Goal: Information Seeking & Learning: Learn about a topic

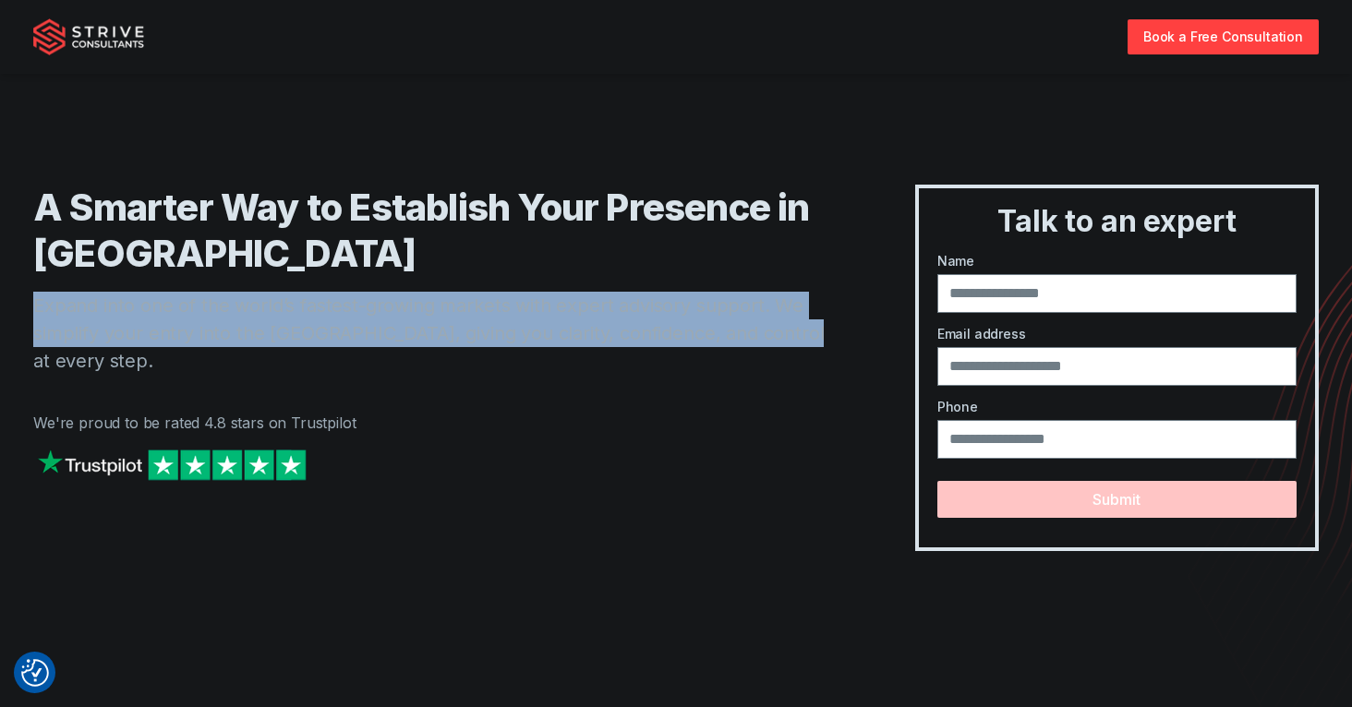
click at [71, 23] on img "Strive Consultants" at bounding box center [88, 36] width 111 height 37
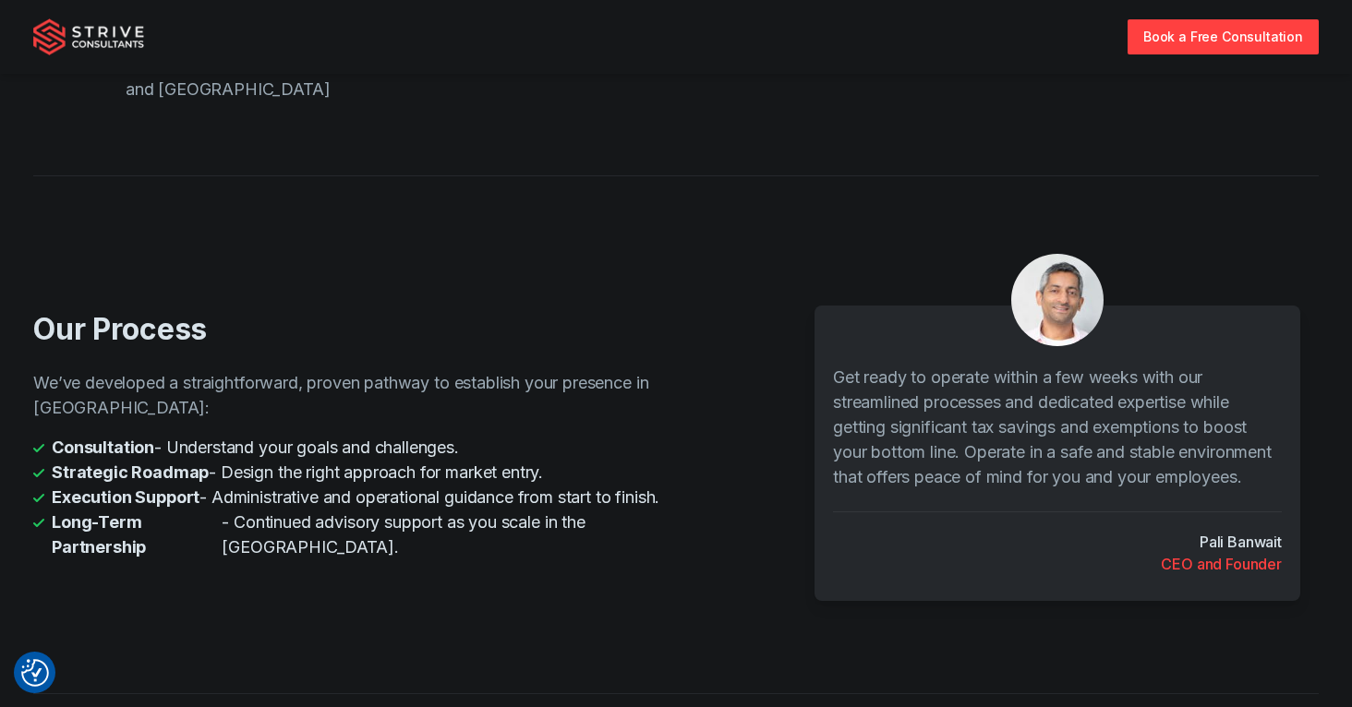
scroll to position [3787, 0]
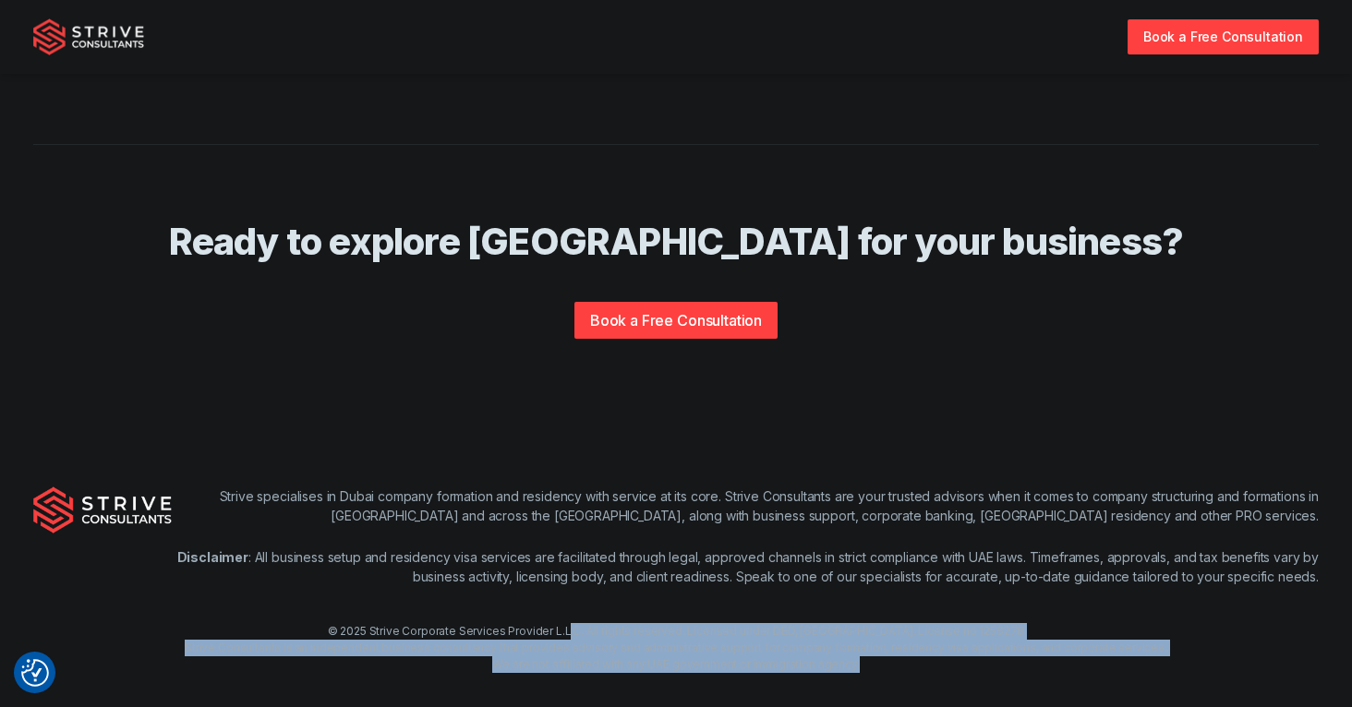
drag, startPoint x: 870, startPoint y: 643, endPoint x: 618, endPoint y: 603, distance: 255.2
click at [618, 623] on div "© 2025 Strive Corporate Services Provider L.L.C. All rights reserved. Licensed …" at bounding box center [676, 648] width 1352 height 50
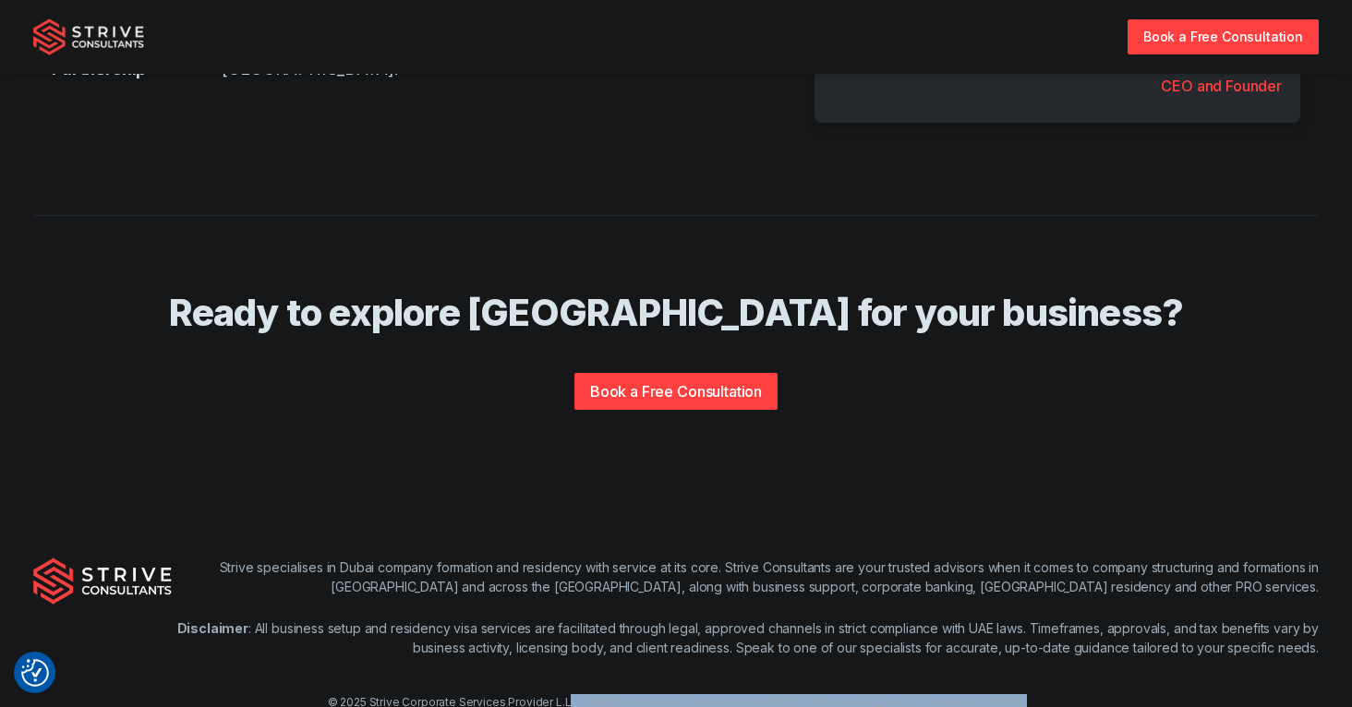
scroll to position [3714, 0]
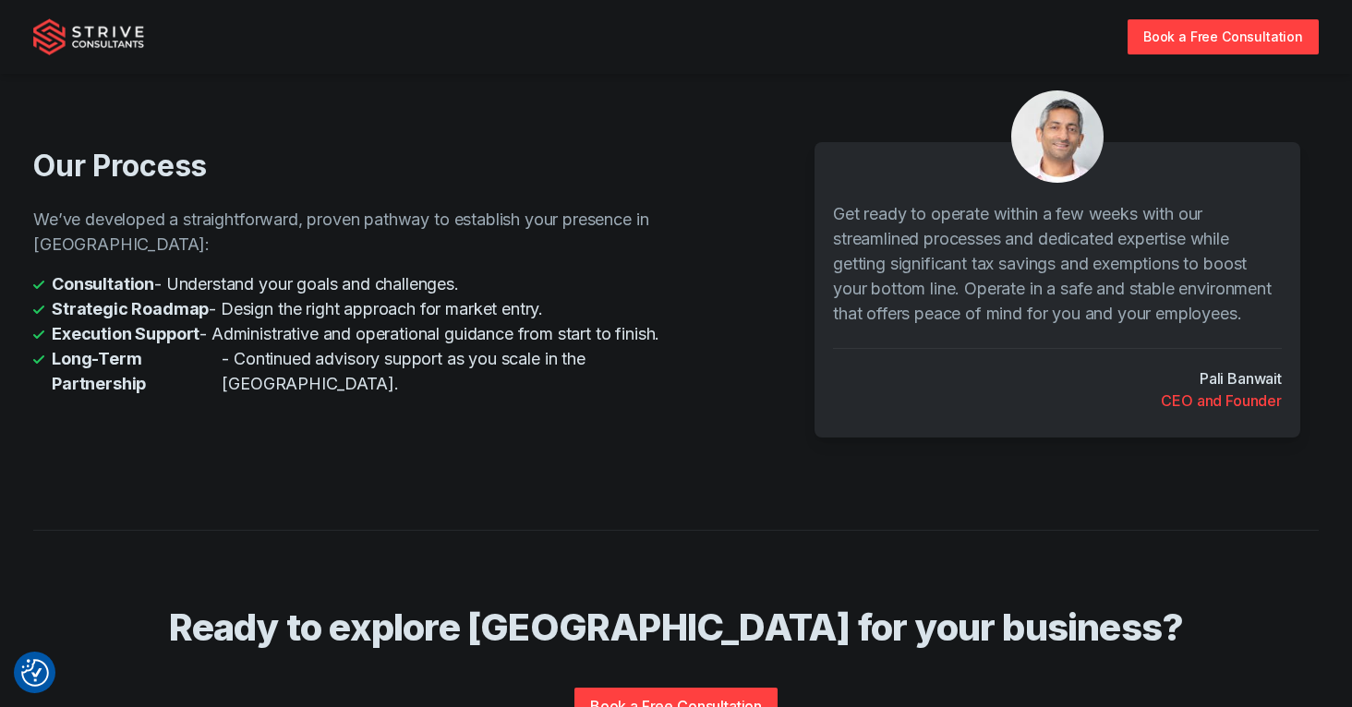
scroll to position [3787, 0]
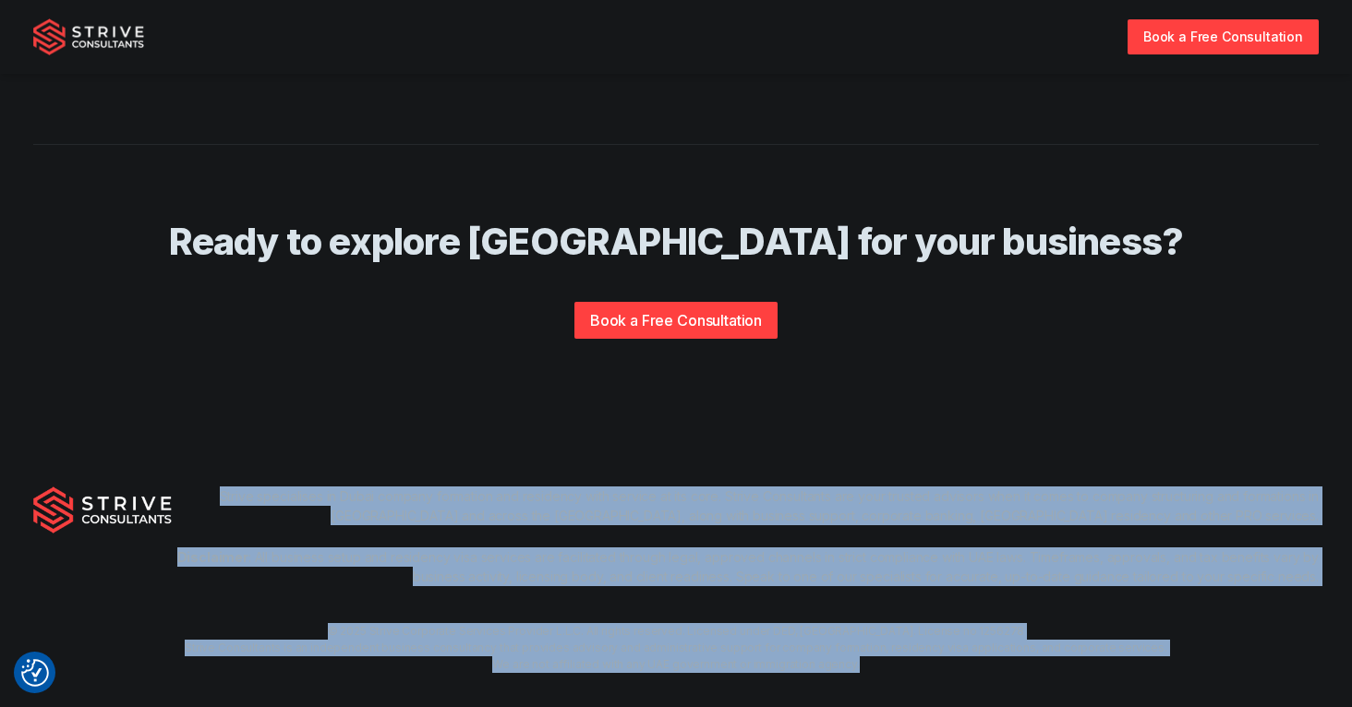
drag, startPoint x: 922, startPoint y: 665, endPoint x: 216, endPoint y: 452, distance: 737.6
click at [216, 452] on div "Strive specialises in Dubai company formation and residency with service at its…" at bounding box center [676, 579] width 1352 height 305
click at [207, 450] on div "Strive specialises in Dubai company formation and residency with service at its…" at bounding box center [676, 579] width 1352 height 305
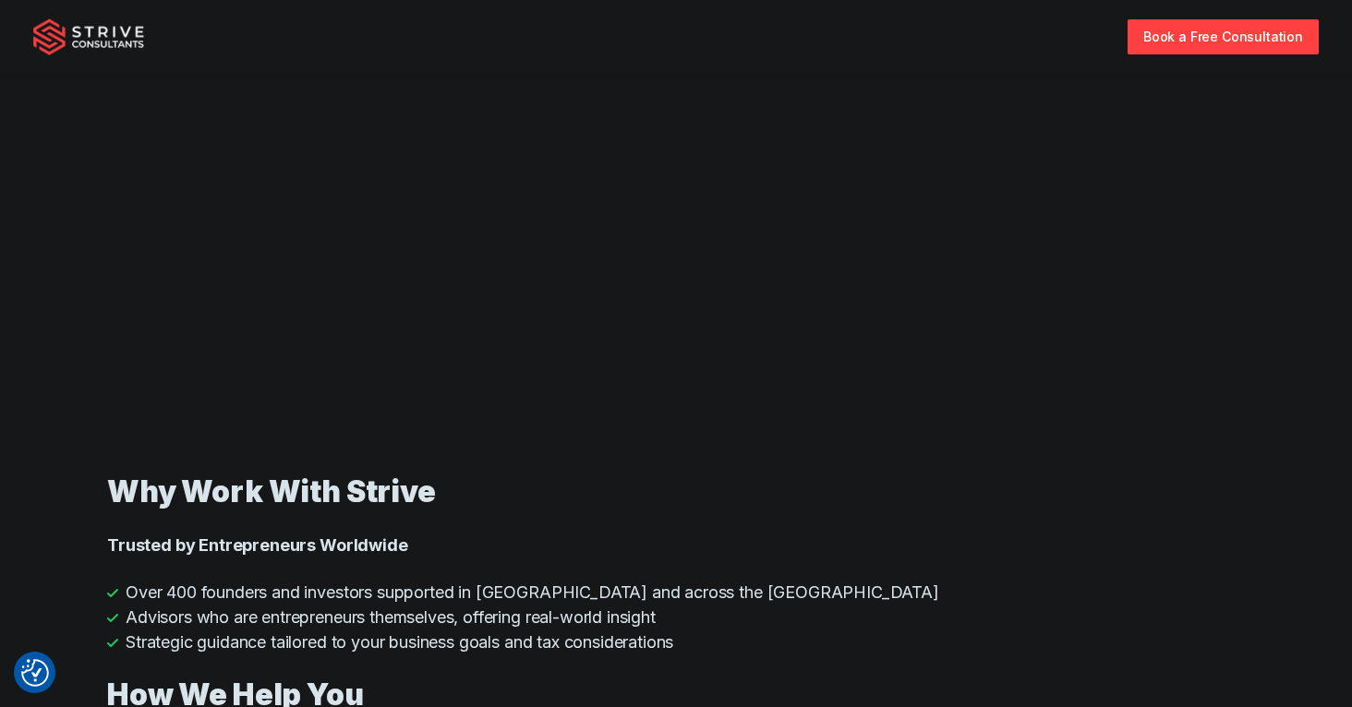
scroll to position [0, 0]
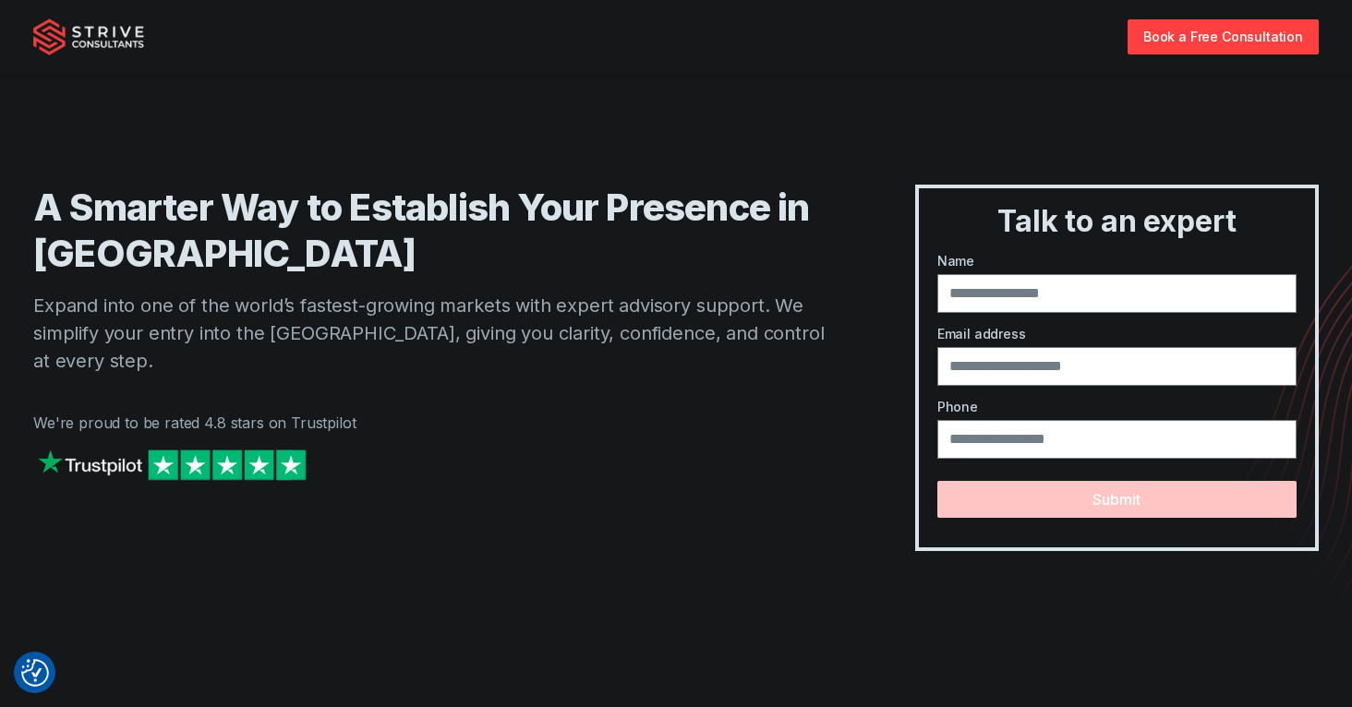
click at [77, 57] on div "Book a Free Consultation" at bounding box center [675, 37] width 1285 height 74
click at [84, 46] on img "Strive Consultants" at bounding box center [88, 36] width 111 height 37
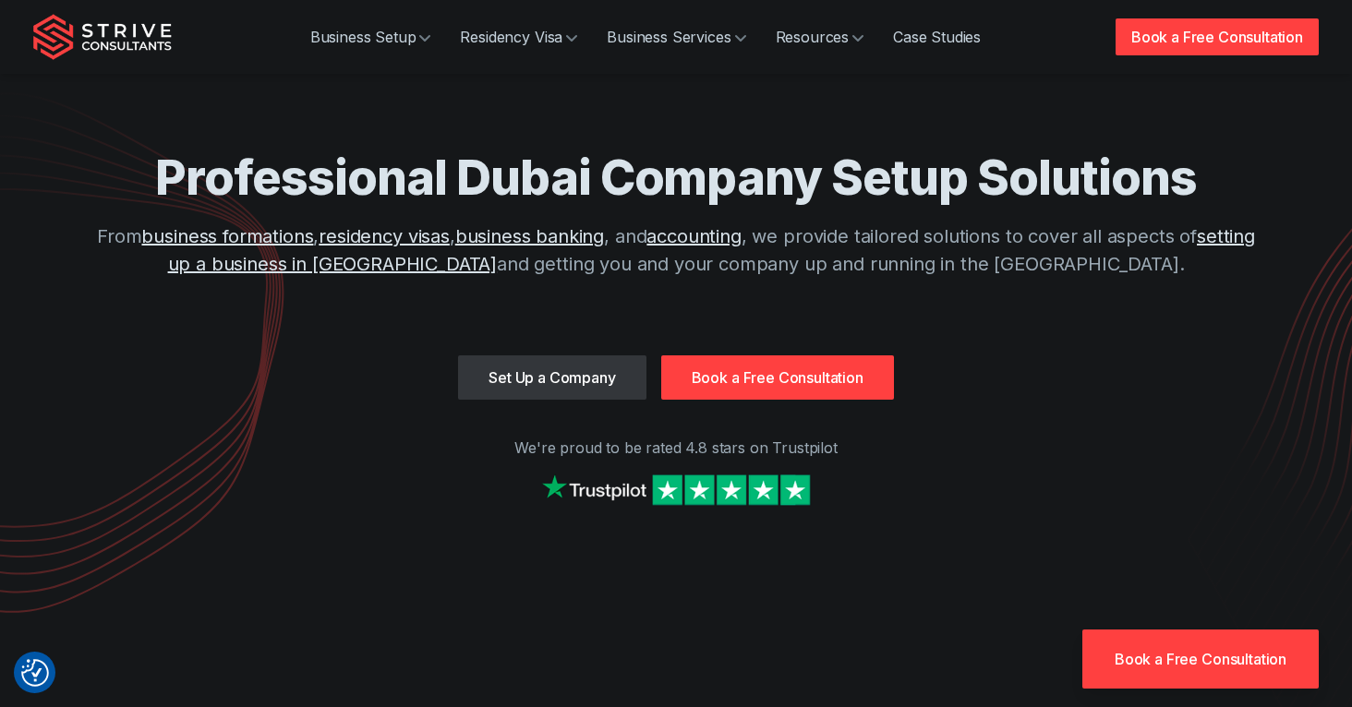
click at [1118, 12] on div "Business Setup Residency Visa Business Services Resources Case Studies Book a F…" at bounding box center [675, 37] width 1285 height 74
click at [1137, 27] on link "Book a Free Consultation" at bounding box center [1216, 36] width 203 height 37
click at [781, 374] on link "Book a Free Consultation" at bounding box center [777, 377] width 233 height 44
click at [768, 355] on link "Book a Free Consultation" at bounding box center [777, 377] width 233 height 44
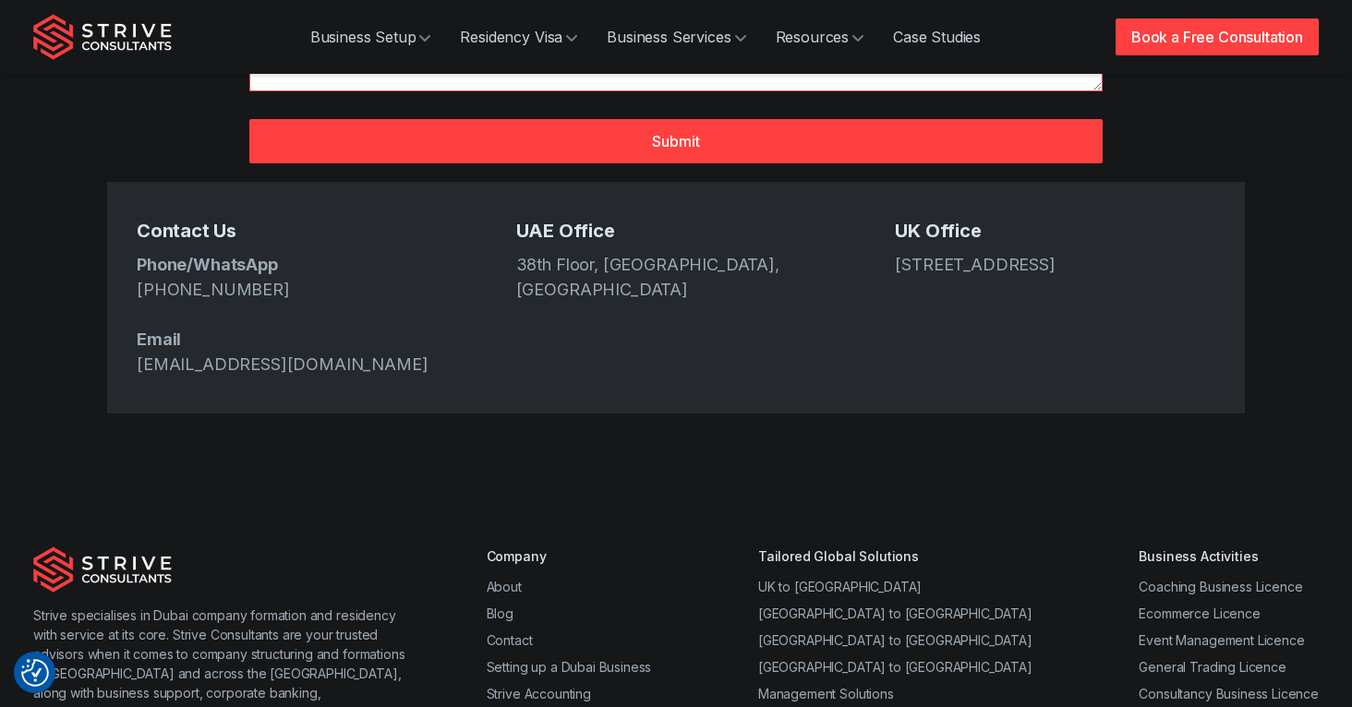
scroll to position [1132, 0]
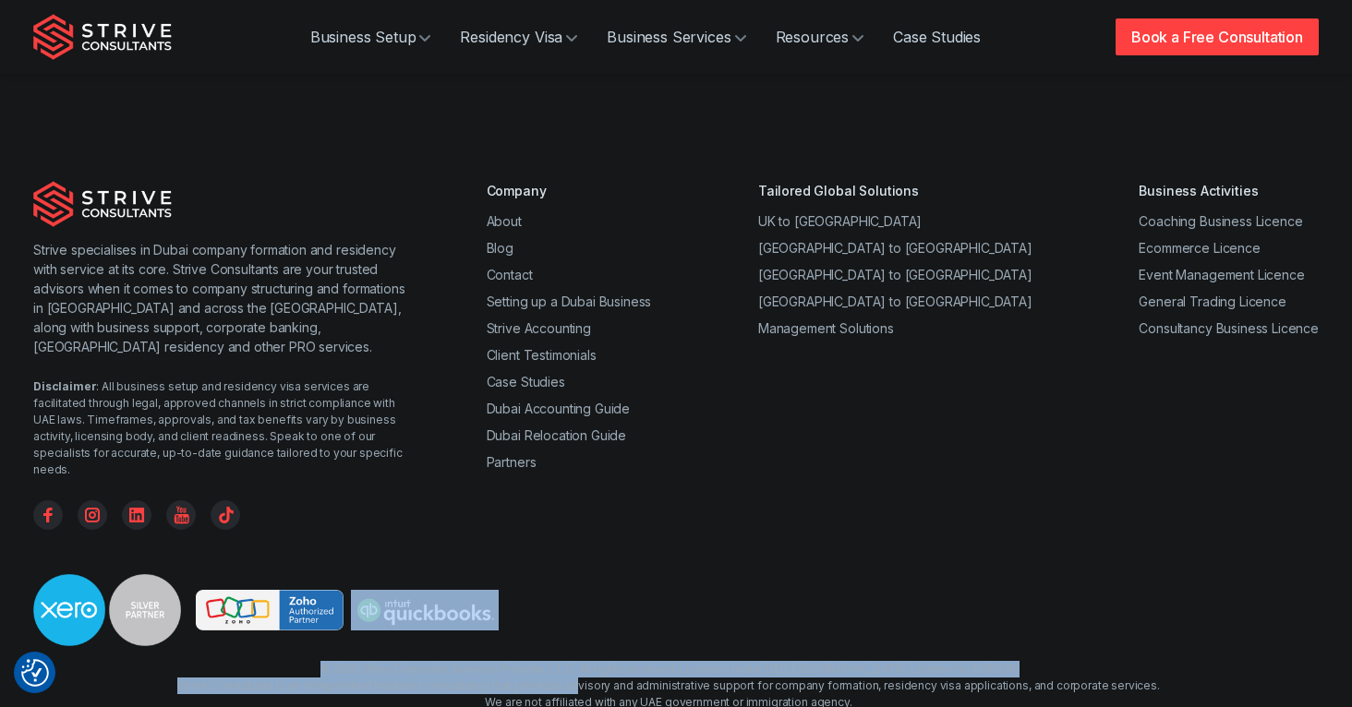
drag, startPoint x: 465, startPoint y: 568, endPoint x: 625, endPoint y: 605, distance: 163.9
click at [580, 596] on div "Strive specialises in Dubai company formation and residency with service at its…" at bounding box center [676, 462] width 1330 height 563
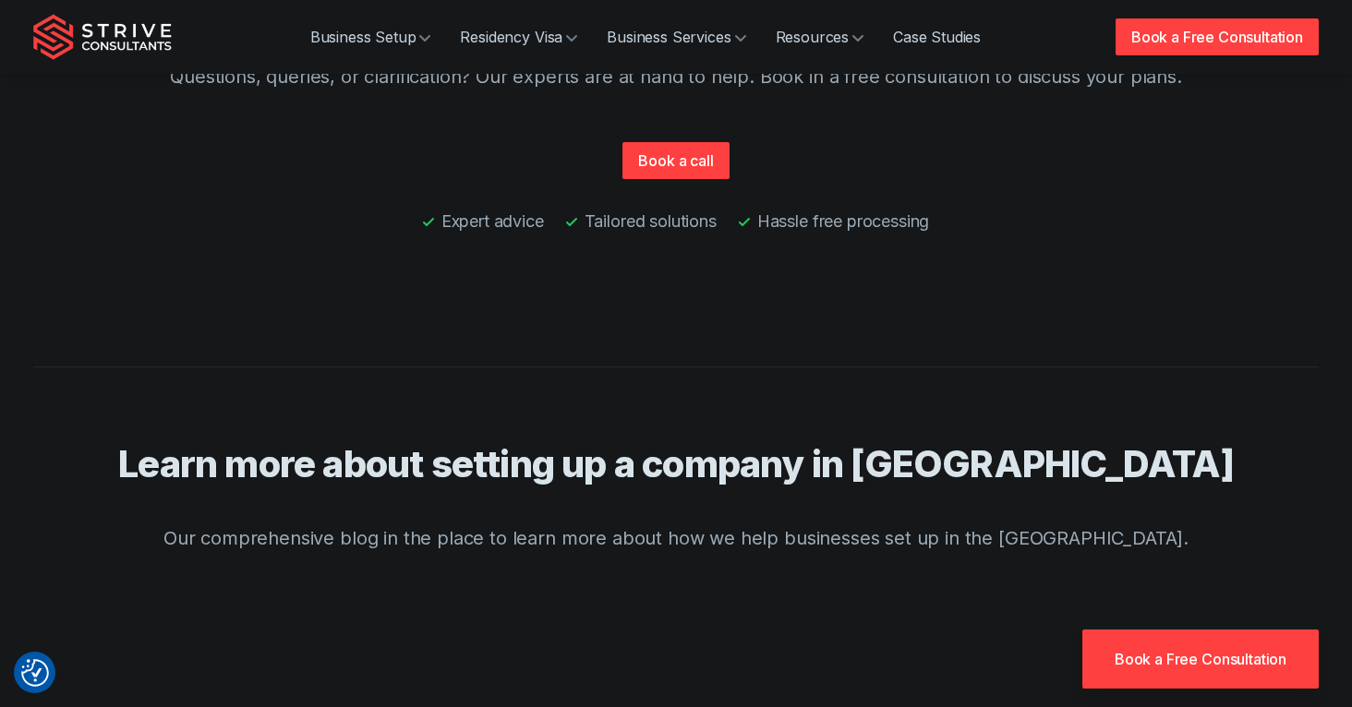
scroll to position [7232, 0]
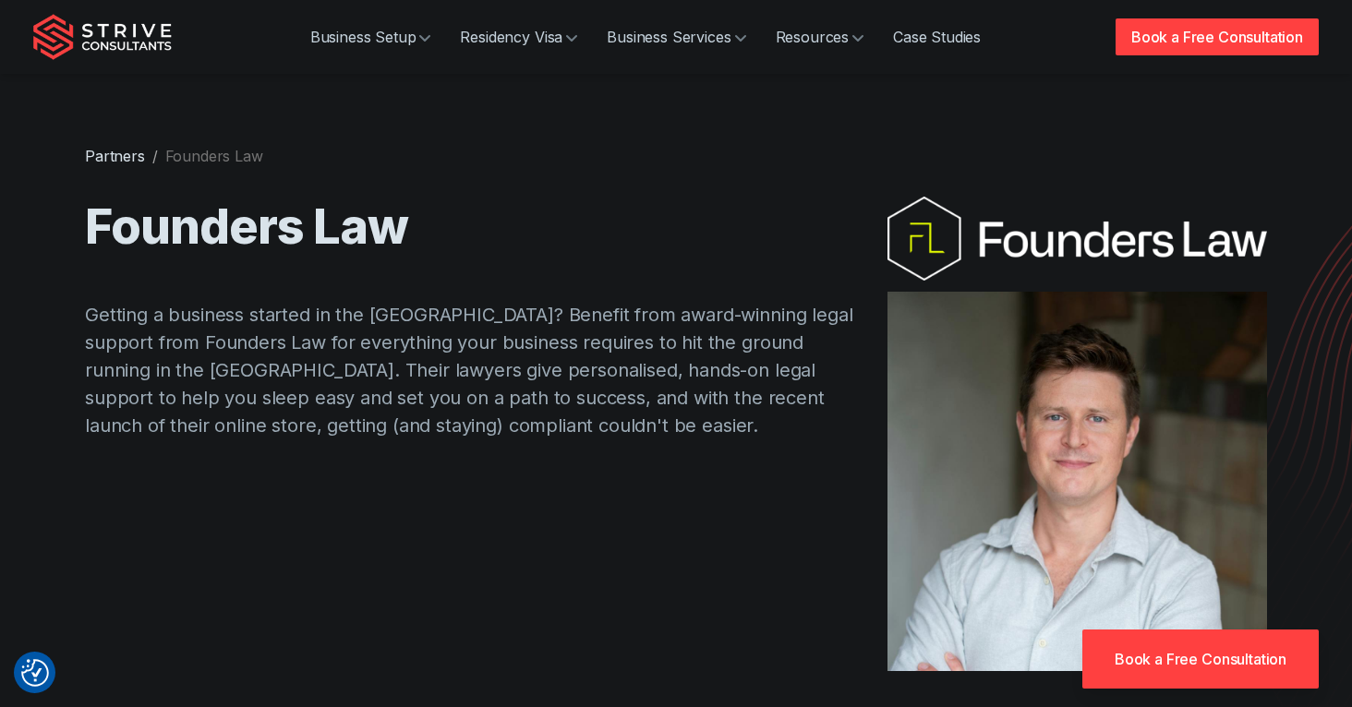
scroll to position [1621, 0]
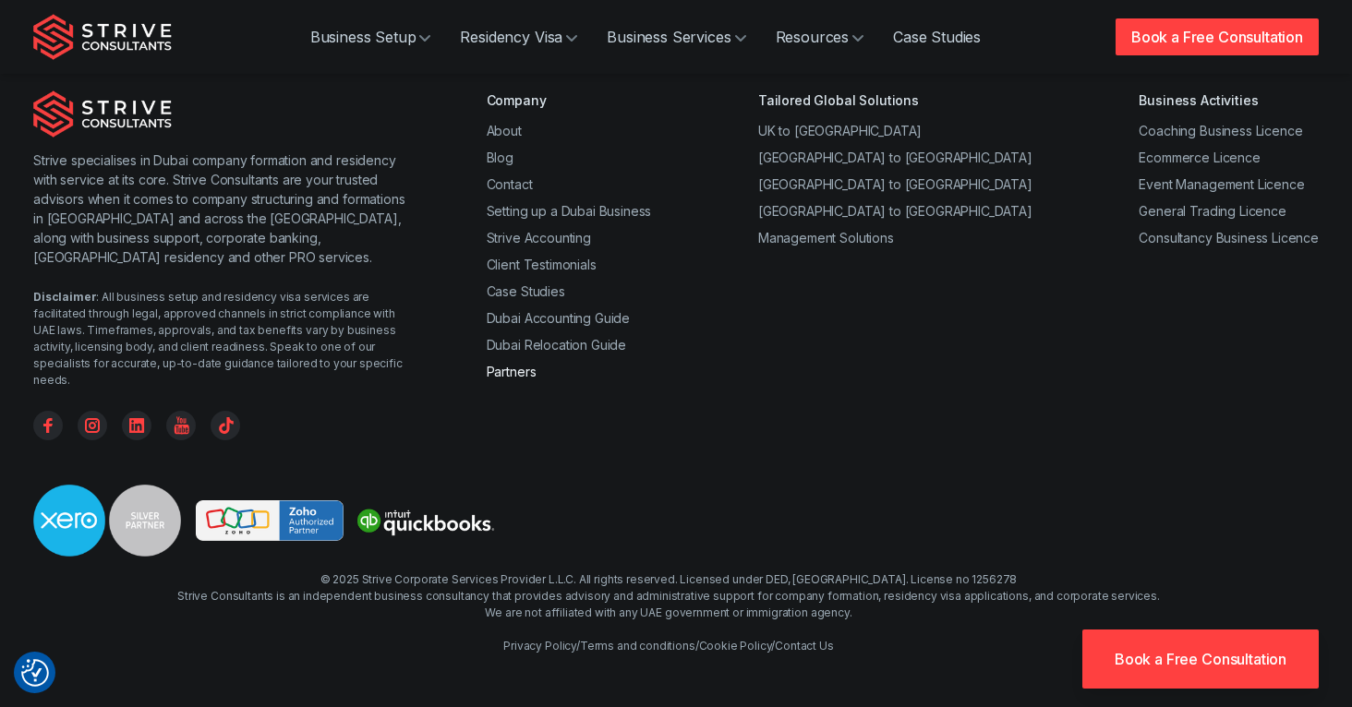
click at [522, 379] on link "Partners" at bounding box center [512, 372] width 50 height 16
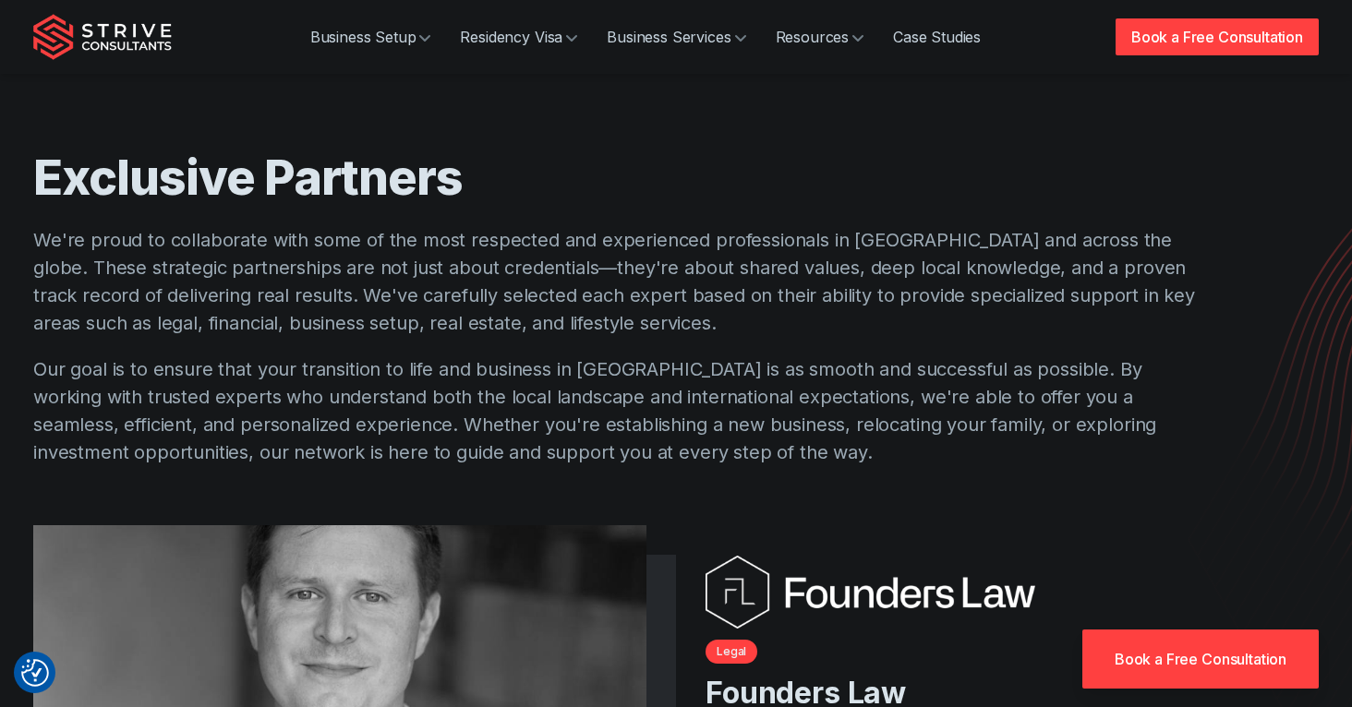
scroll to position [343, 0]
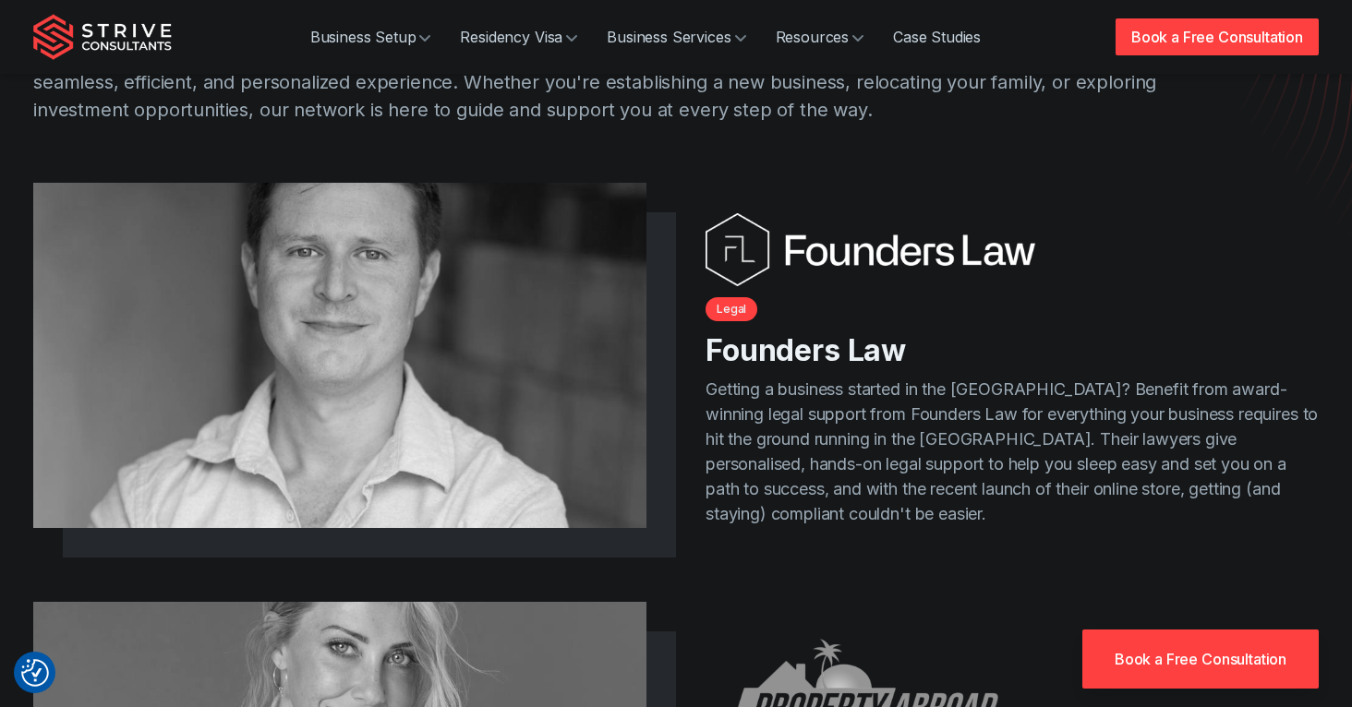
click at [793, 332] on link "Founders Law" at bounding box center [805, 350] width 200 height 36
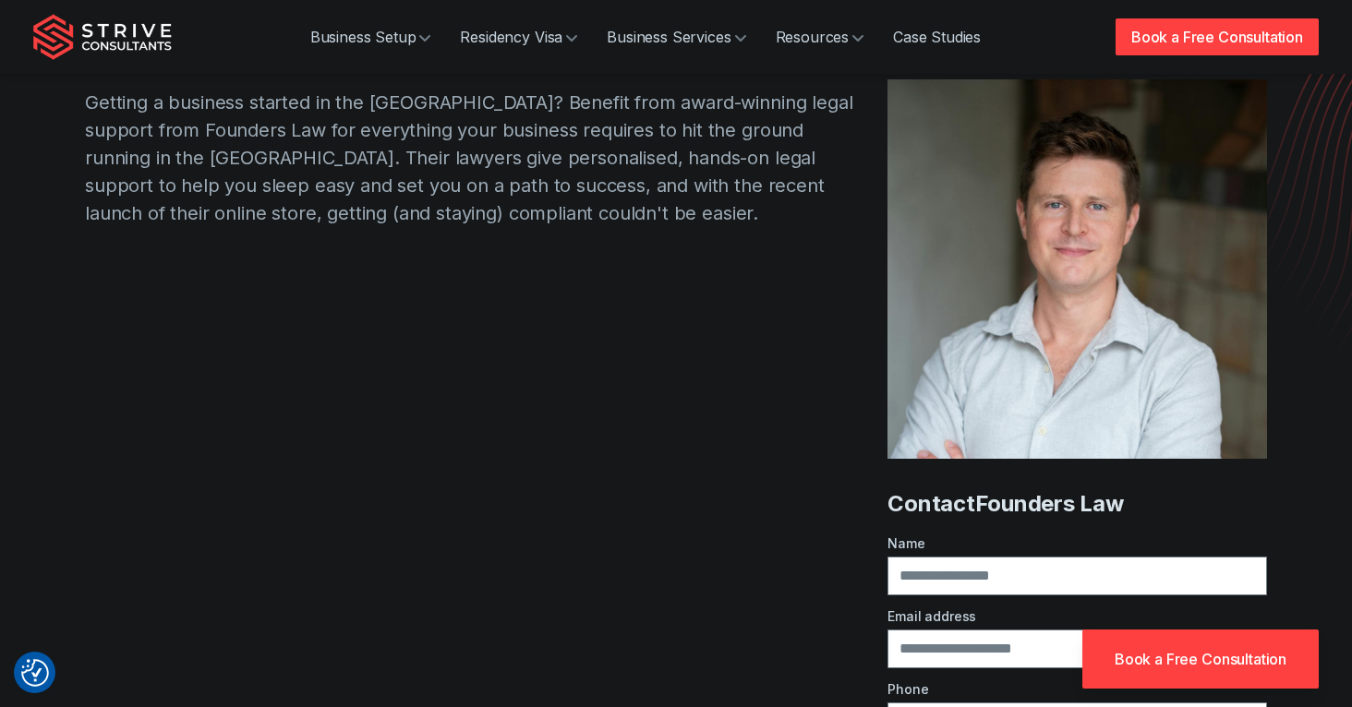
scroll to position [150, 0]
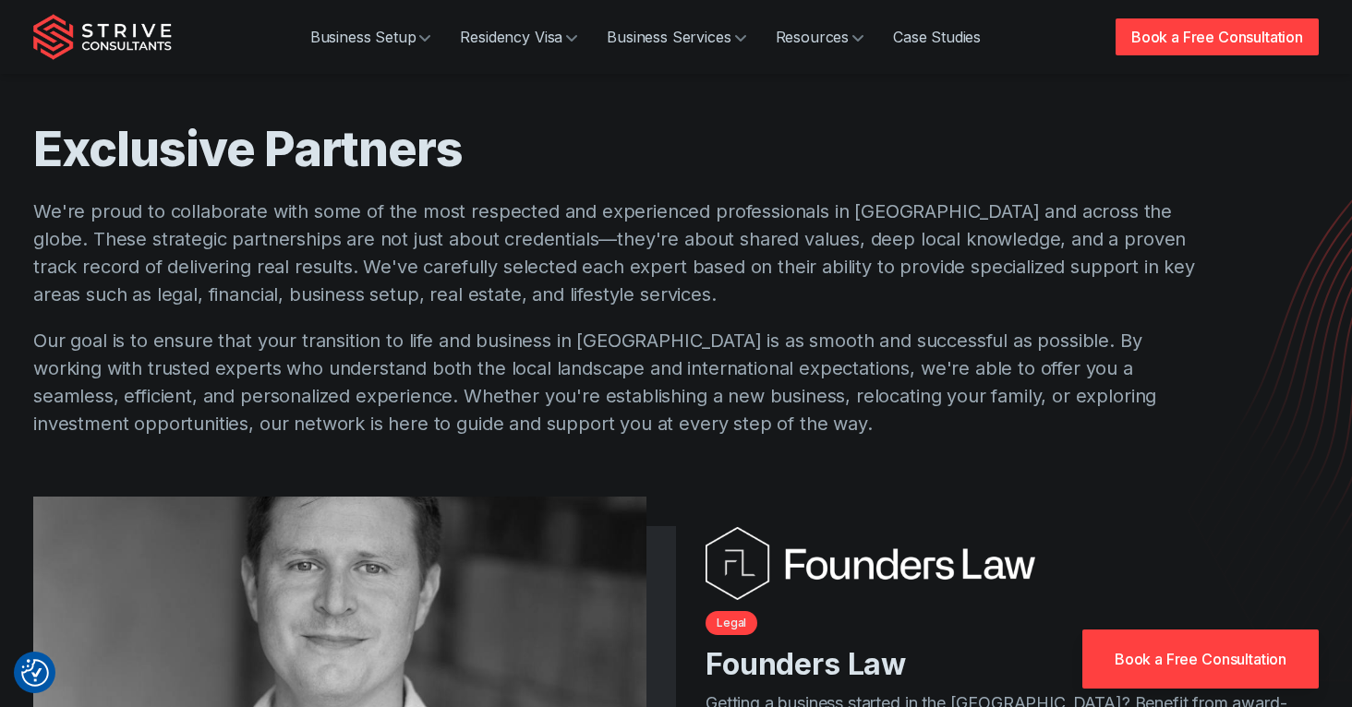
scroll to position [339, 0]
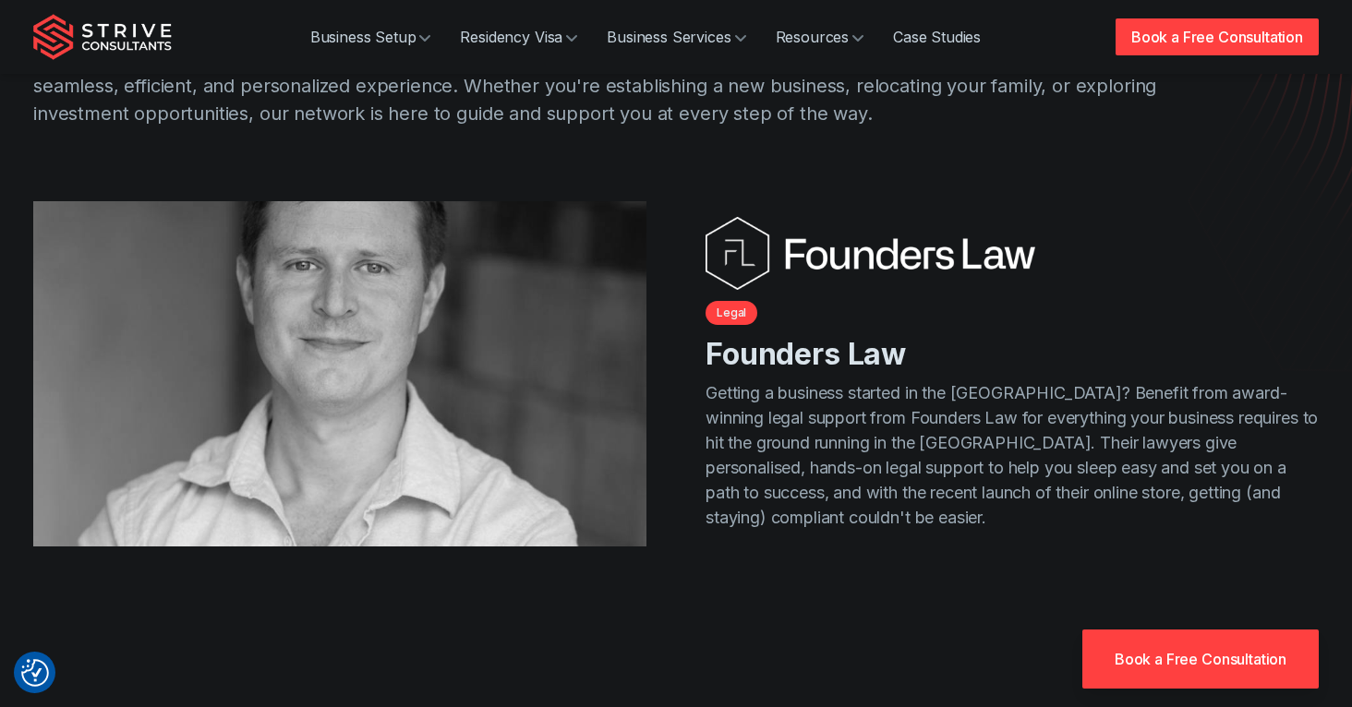
click at [500, 439] on img at bounding box center [340, 374] width 644 height 362
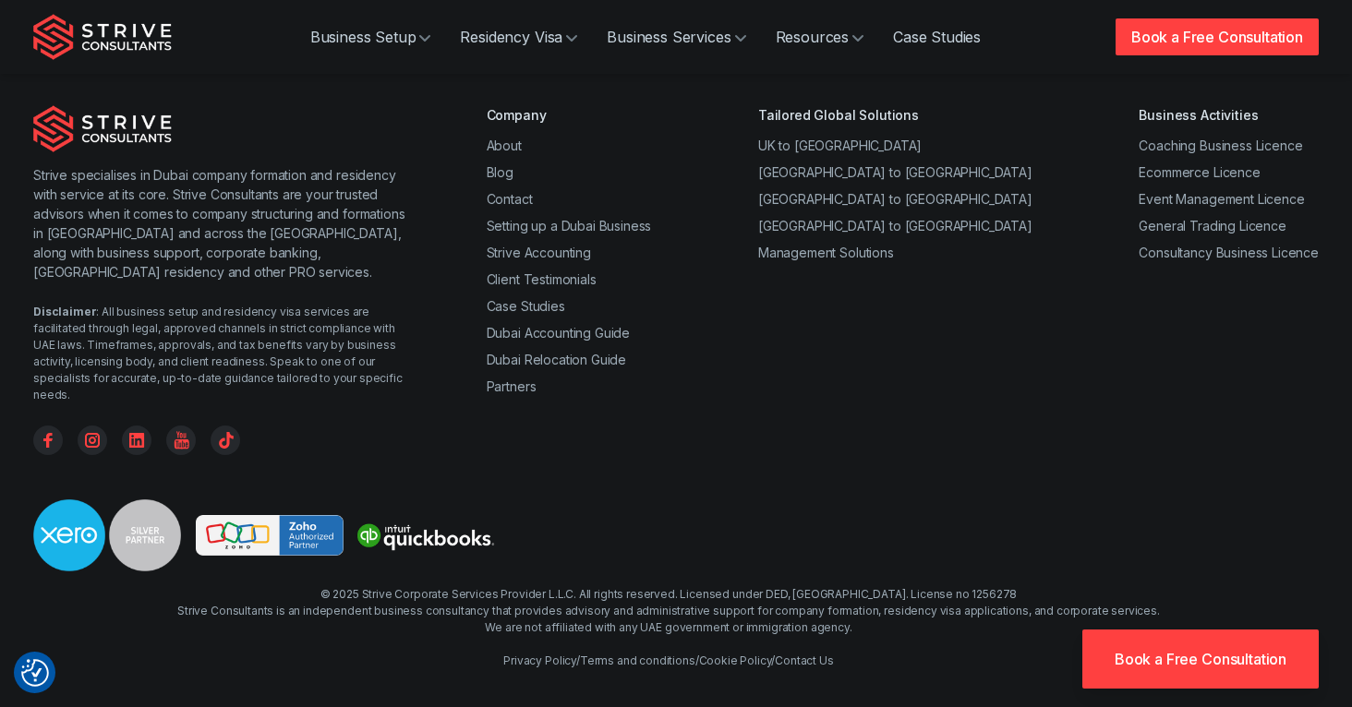
scroll to position [1621, 0]
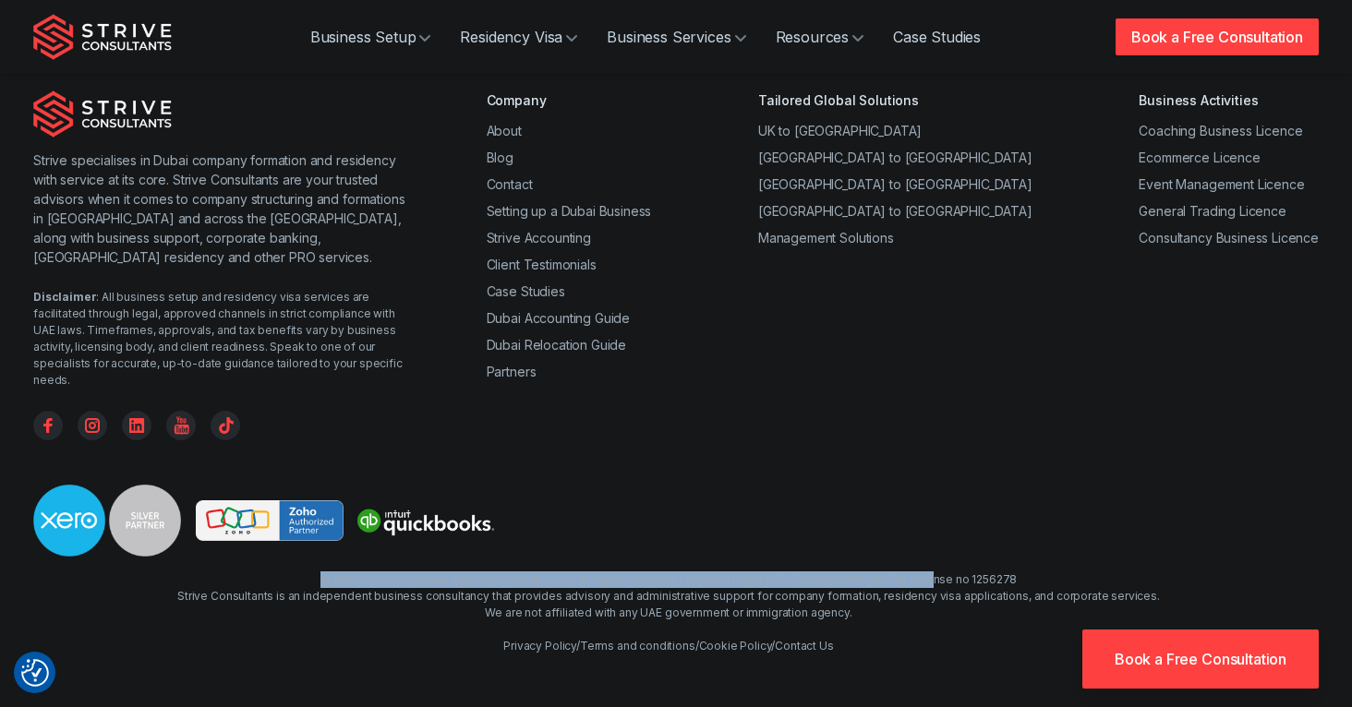
drag, startPoint x: 969, startPoint y: 572, endPoint x: 376, endPoint y: 566, distance: 593.7
click at [376, 572] on div "© 2025 Strive Corporate Services Provider L.L.C. All rights reserved. Licensed …" at bounding box center [668, 613] width 982 height 83
copy div "© 2025 Strive Corporate Services Provider L.L.C. All rights reserved. Licensed …"
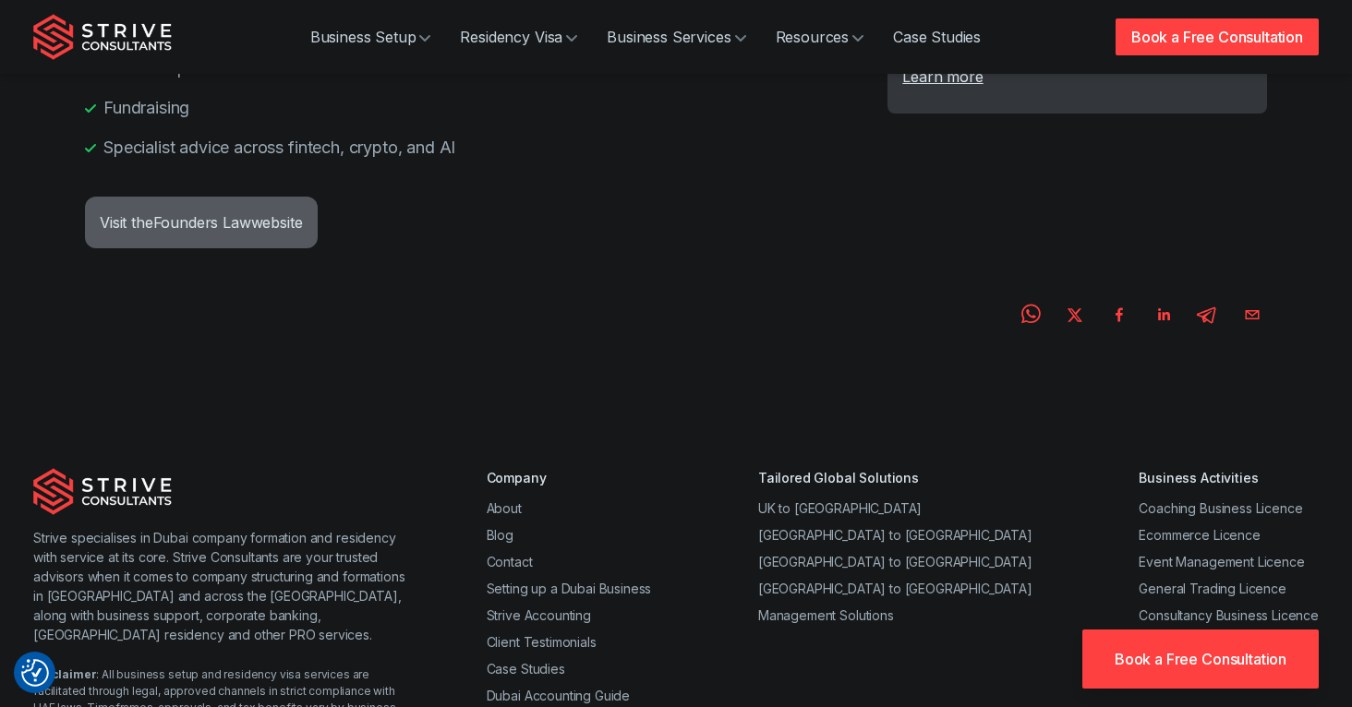
scroll to position [912, 0]
